Goal: Task Accomplishment & Management: Manage account settings

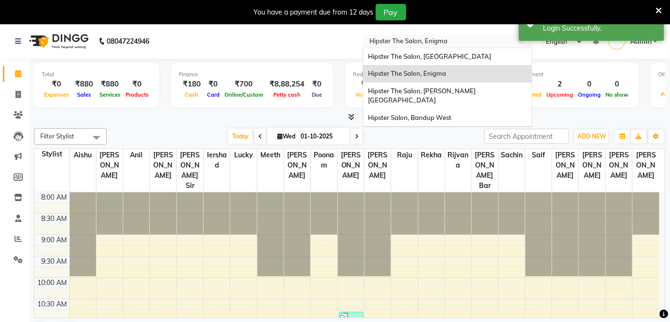
click at [470, 44] on input "text" at bounding box center [438, 42] width 141 height 10
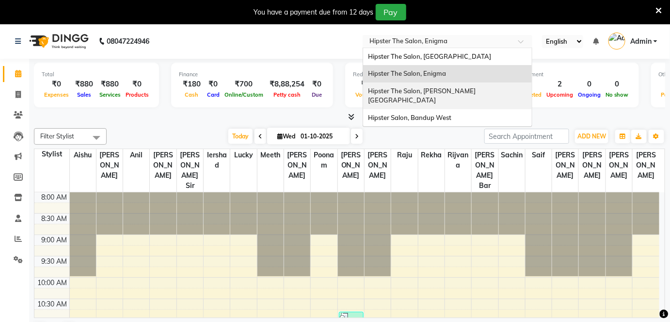
click at [438, 91] on span "Hipster The Salon, [PERSON_NAME][GEOGRAPHIC_DATA]" at bounding box center [422, 95] width 108 height 17
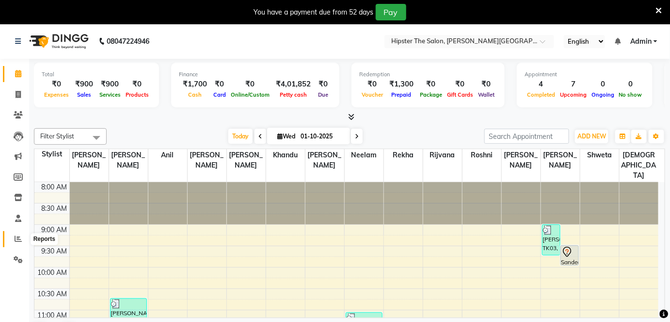
click at [18, 241] on icon at bounding box center [18, 238] width 7 height 7
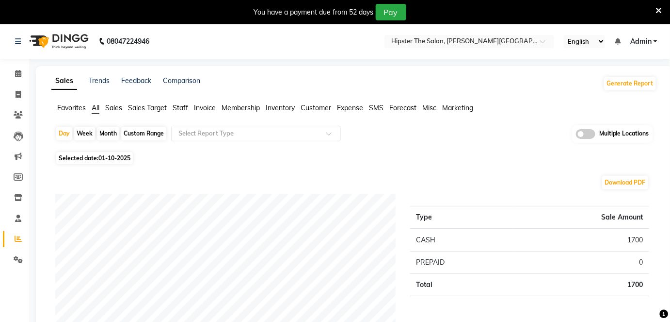
click at [107, 159] on span "01-10-2025" at bounding box center [114, 157] width 32 height 7
select select "10"
select select "2025"
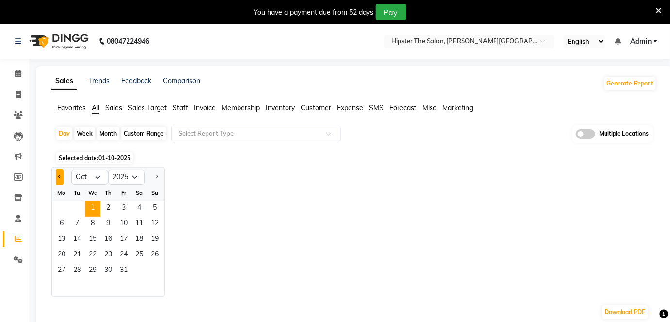
click at [59, 176] on span "Previous month" at bounding box center [59, 176] width 3 height 3
select select "9"
click at [67, 211] on span "1" at bounding box center [62, 209] width 16 height 16
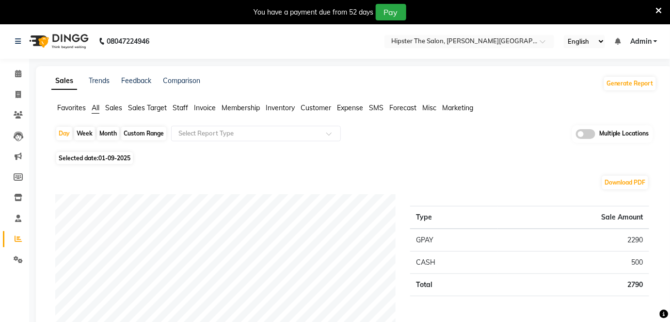
click at [140, 135] on div "Custom Range" at bounding box center [143, 134] width 45 height 14
select select "9"
select select "2025"
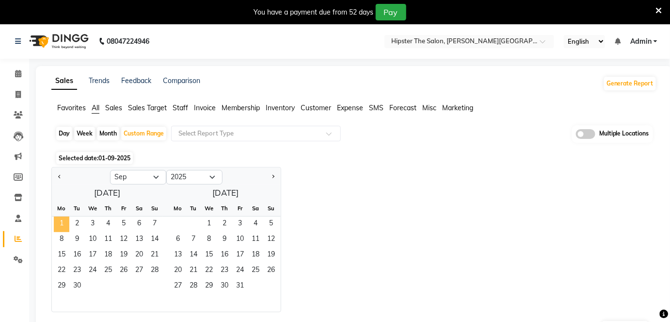
click at [61, 218] on span "1" at bounding box center [62, 224] width 16 height 16
click at [78, 278] on span "30" at bounding box center [77, 286] width 16 height 16
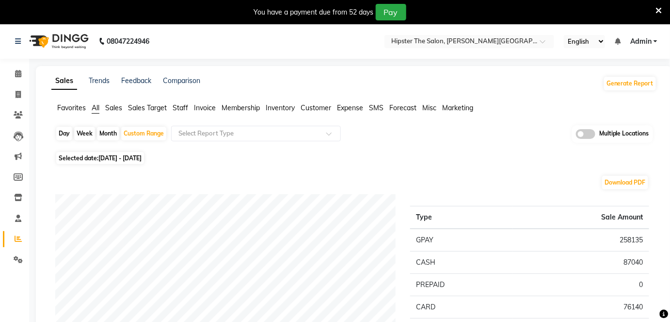
click at [178, 107] on span "Staff" at bounding box center [181, 107] width 16 height 9
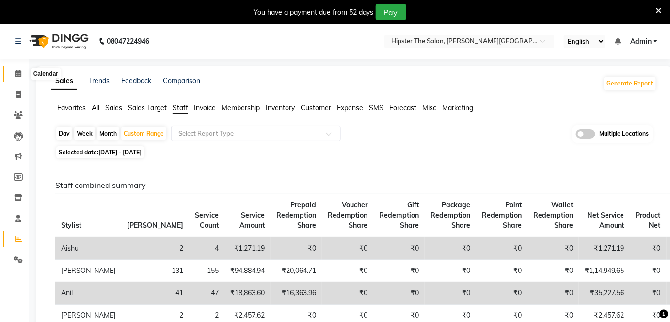
click at [19, 74] on icon at bounding box center [18, 73] width 6 height 7
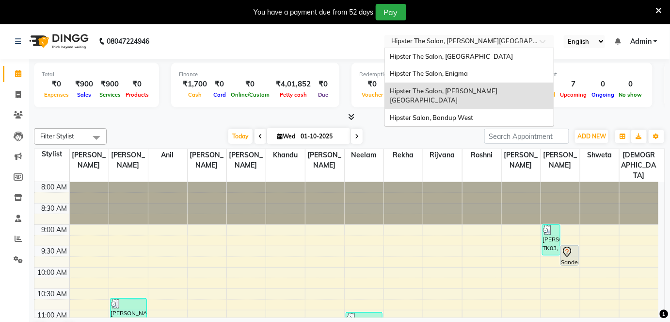
click at [441, 35] on div "Select Location × Hipster The Salon, Oberoi Eternia" at bounding box center [470, 41] width 170 height 13
click at [437, 74] on span "Hipster The Salon, Enigma" at bounding box center [429, 73] width 78 height 8
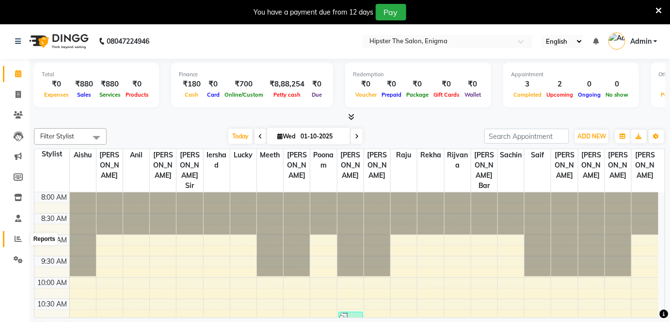
click at [13, 238] on span at bounding box center [18, 238] width 17 height 11
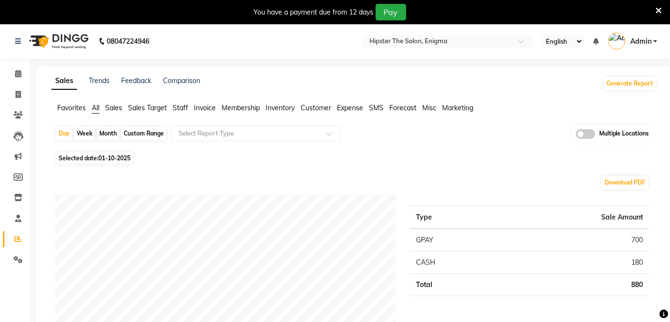
click at [137, 132] on div "Custom Range" at bounding box center [143, 134] width 45 height 14
select select "10"
select select "2025"
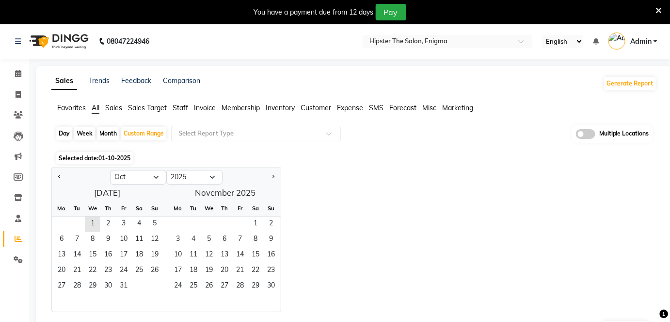
click at [52, 171] on div at bounding box center [81, 177] width 58 height 16
click at [62, 177] on button "Previous month" at bounding box center [60, 177] width 8 height 16
select select "9"
click at [67, 221] on span "1" at bounding box center [62, 224] width 16 height 16
click at [77, 282] on span "30" at bounding box center [77, 286] width 16 height 16
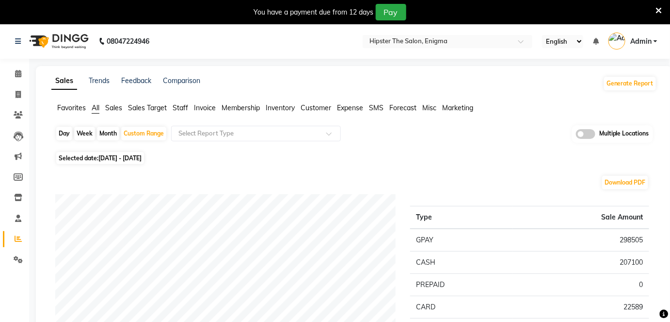
click at [177, 106] on span "Staff" at bounding box center [181, 107] width 16 height 9
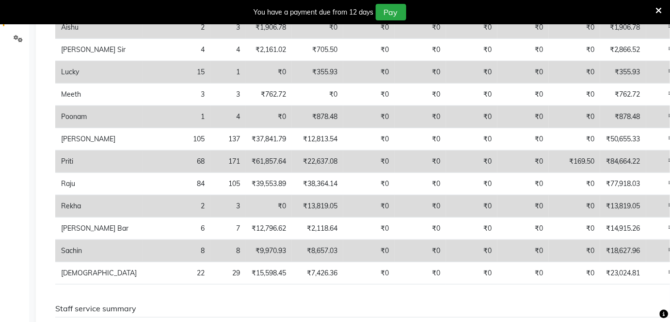
scroll to position [221, 0]
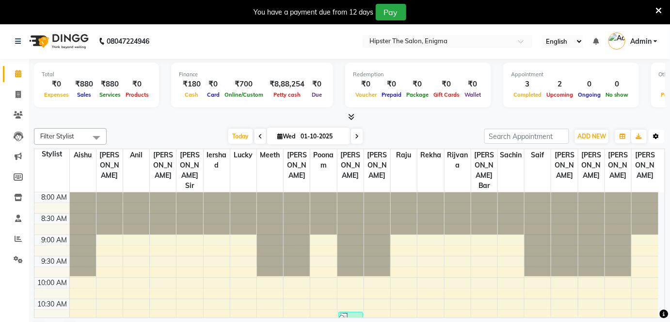
click at [661, 136] on button "Toggle Dropdown" at bounding box center [657, 136] width 16 height 14
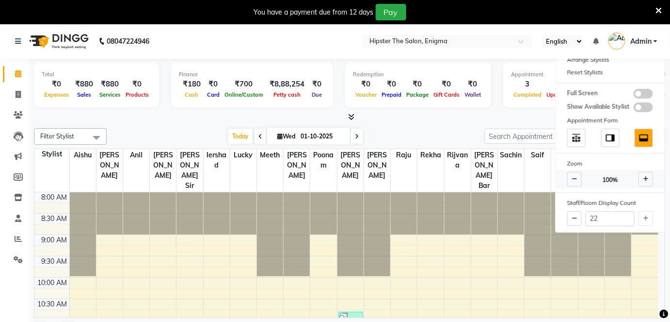
click at [574, 176] on icon at bounding box center [574, 179] width 5 height 6
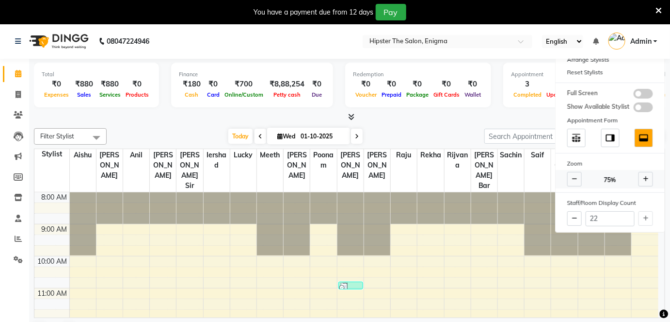
click at [574, 176] on icon at bounding box center [574, 179] width 5 height 6
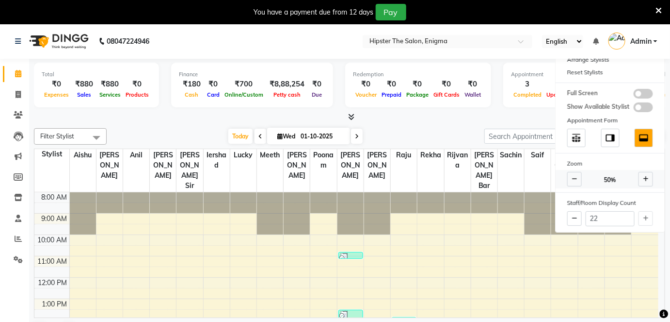
click at [574, 176] on icon at bounding box center [574, 179] width 5 height 6
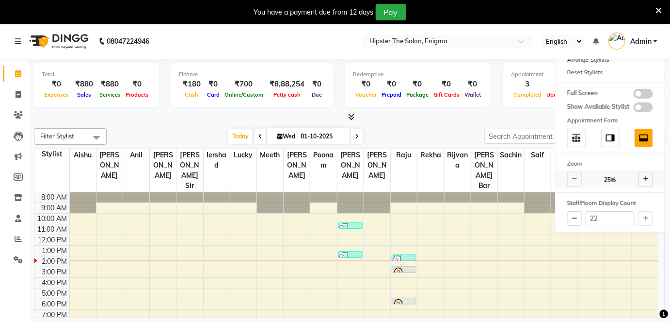
click at [574, 176] on icon at bounding box center [574, 179] width 5 height 6
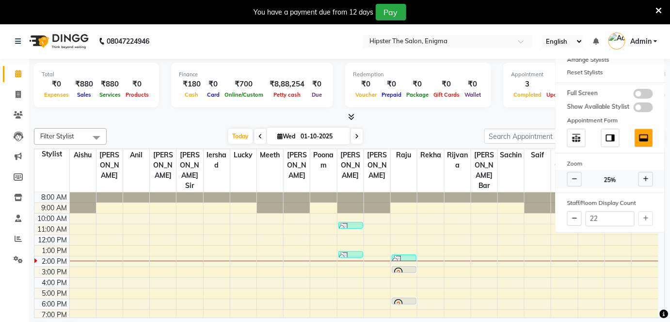
click at [574, 176] on icon at bounding box center [574, 179] width 5 height 6
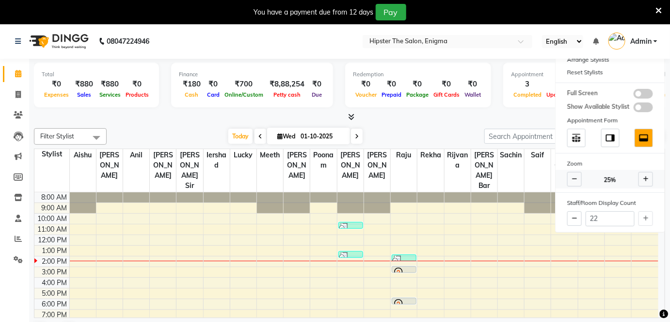
click at [574, 176] on icon at bounding box center [574, 179] width 5 height 6
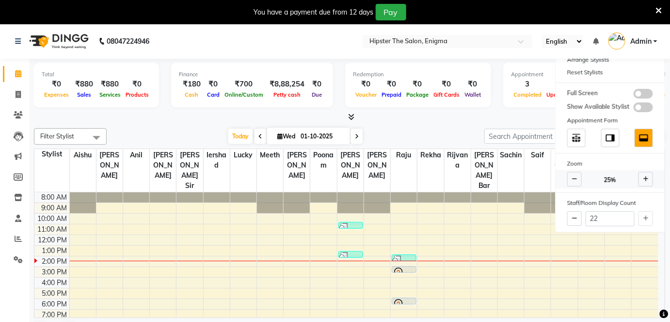
click at [645, 176] on icon at bounding box center [646, 179] width 5 height 6
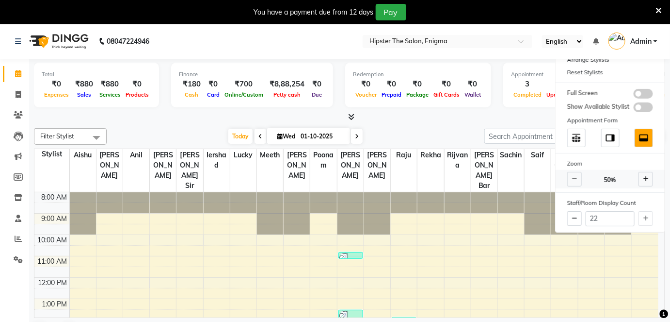
click at [645, 176] on icon at bounding box center [646, 179] width 5 height 6
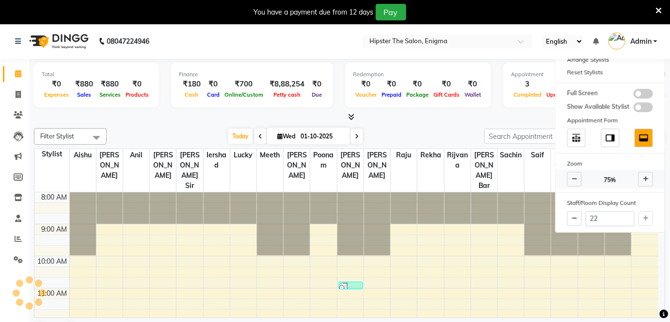
click at [645, 176] on icon at bounding box center [646, 179] width 5 height 6
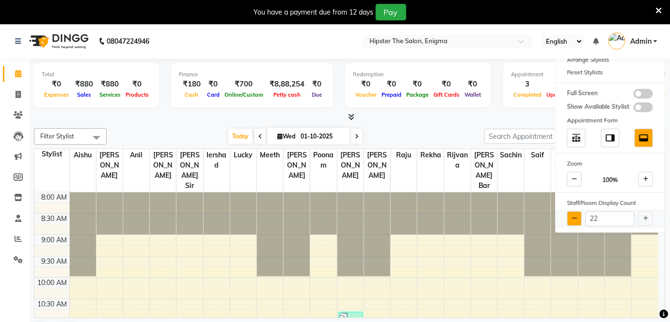
click at [578, 220] on button at bounding box center [574, 218] width 15 height 15
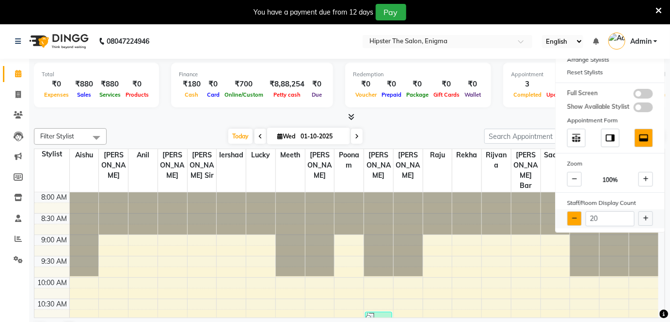
click at [578, 220] on button at bounding box center [574, 218] width 15 height 15
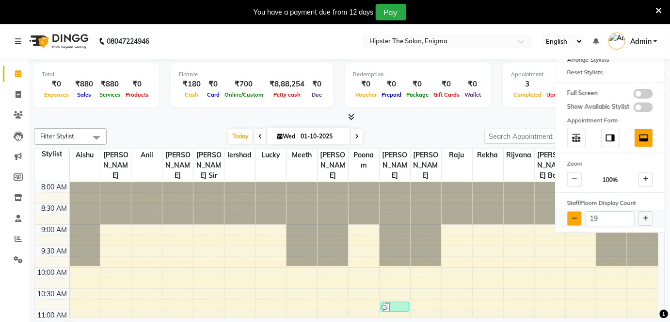
click at [578, 220] on button at bounding box center [574, 218] width 15 height 15
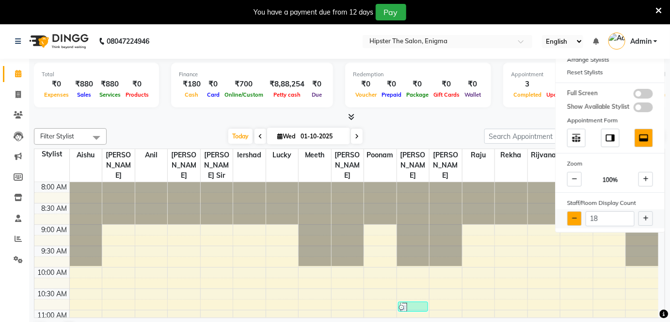
click at [578, 220] on button at bounding box center [574, 218] width 15 height 15
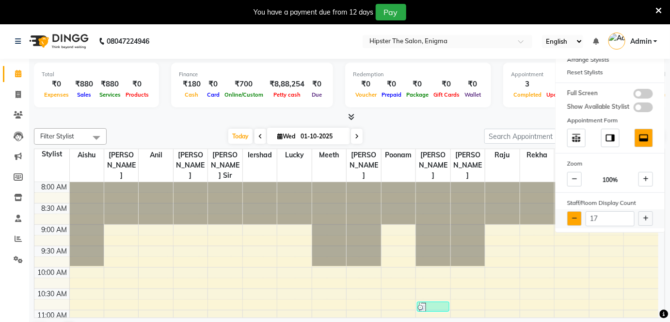
click at [578, 220] on button at bounding box center [574, 218] width 15 height 15
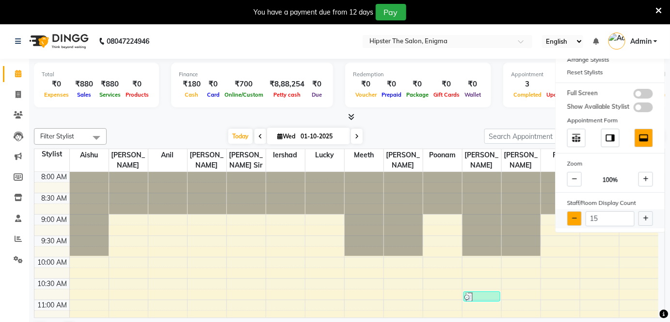
click at [578, 220] on button at bounding box center [574, 218] width 15 height 15
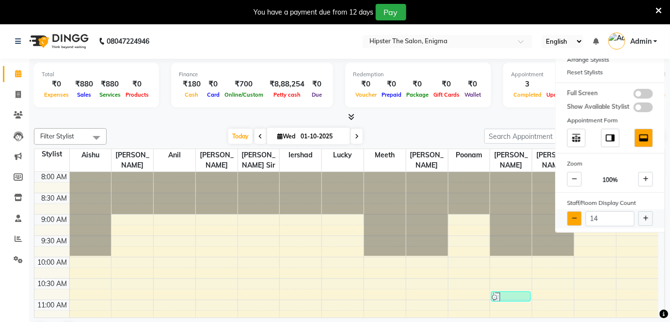
click at [578, 220] on button at bounding box center [574, 218] width 15 height 15
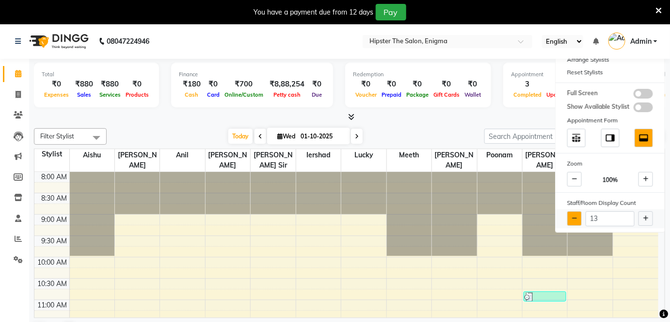
click at [578, 220] on button at bounding box center [574, 218] width 15 height 15
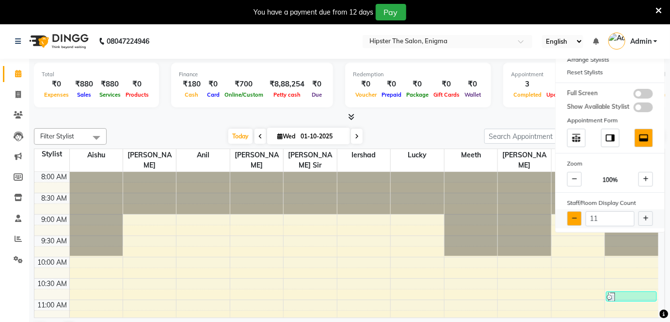
click at [578, 220] on button at bounding box center [574, 218] width 15 height 15
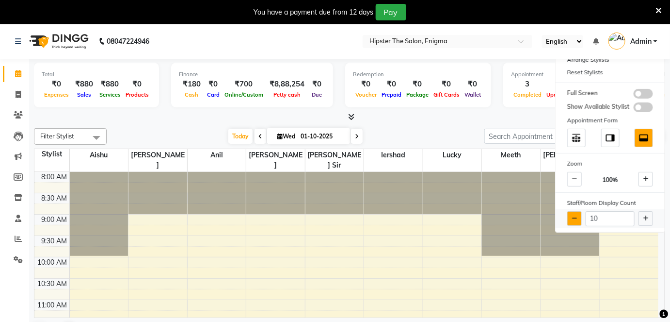
click at [578, 220] on button at bounding box center [574, 218] width 15 height 15
type input "9"
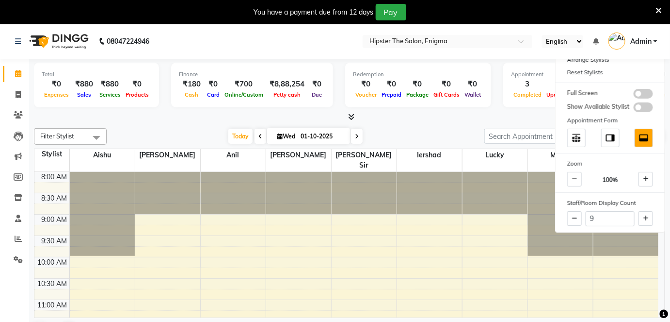
click at [490, 201] on div at bounding box center [495, 193] width 65 height 42
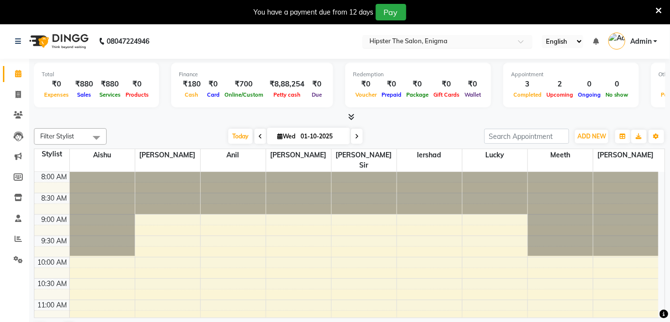
click at [472, 37] on input "text" at bounding box center [438, 42] width 141 height 10
click at [654, 39] on link "Admin" at bounding box center [633, 41] width 49 height 16
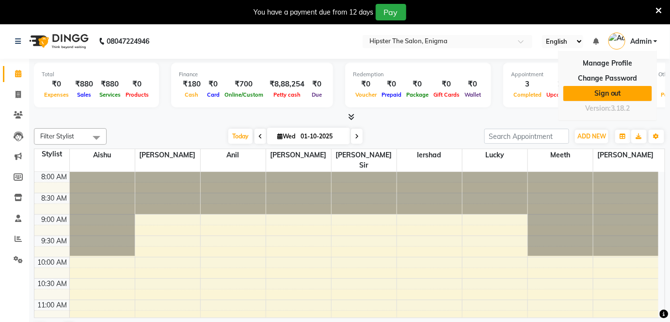
click at [614, 98] on link "Sign out" at bounding box center [608, 93] width 89 height 15
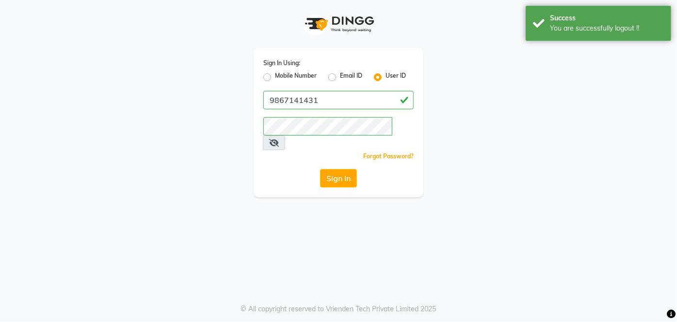
click at [275, 76] on label "Mobile Number" at bounding box center [296, 77] width 42 height 12
click at [275, 76] on input "Mobile Number" at bounding box center [278, 74] width 6 height 6
radio input "true"
radio input "false"
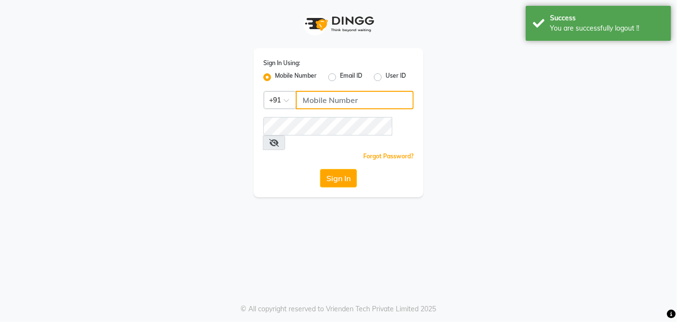
click at [311, 99] on input "Username" at bounding box center [355, 100] width 118 height 18
type input "9137134181"
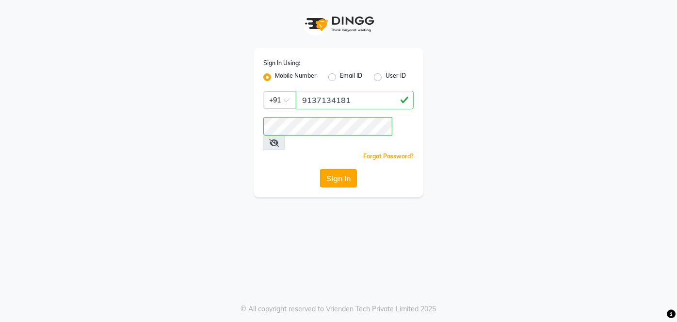
click at [327, 169] on button "Sign In" at bounding box center [338, 178] width 37 height 18
